Goal: Check status: Check status

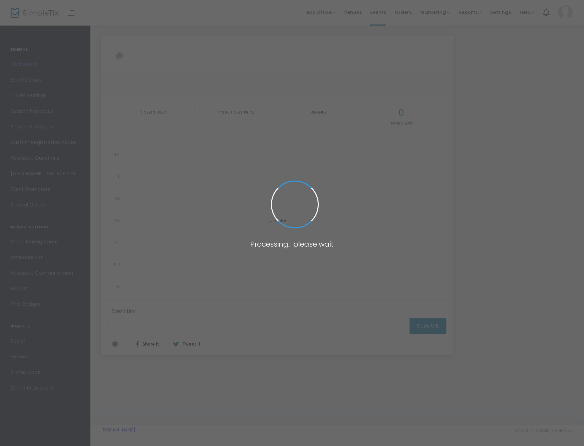
type input "[URL][DOMAIN_NAME]"
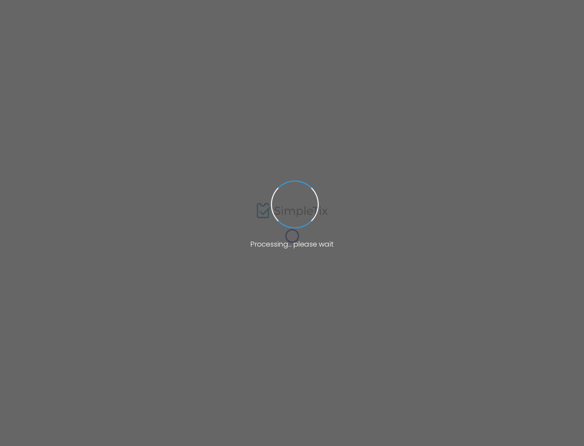
type input "[URL][DOMAIN_NAME]"
